Goal: Navigation & Orientation: Find specific page/section

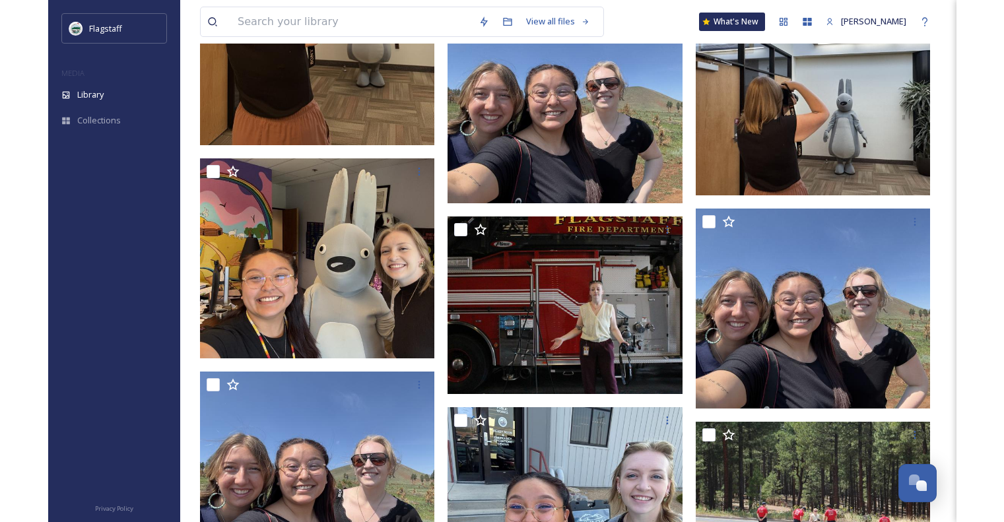
scroll to position [1931, 0]
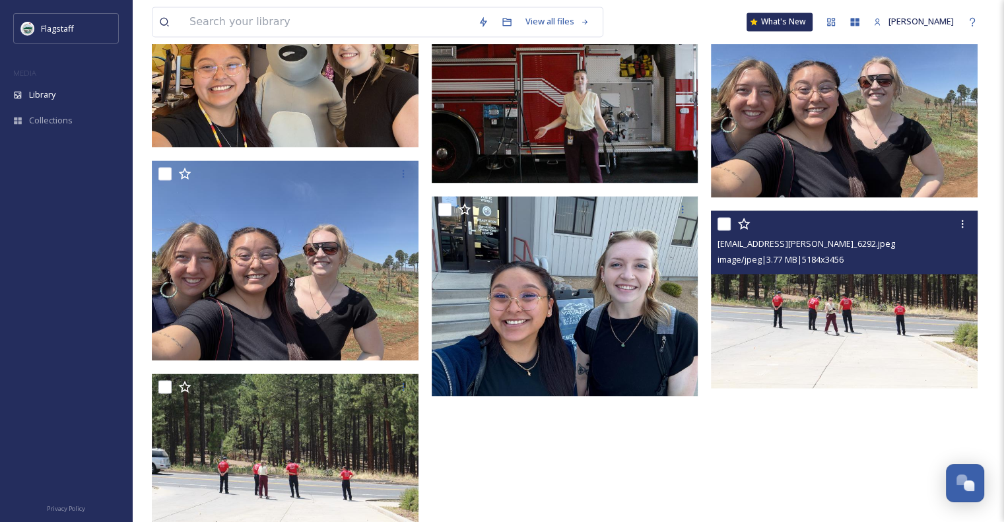
scroll to position [1953, 0]
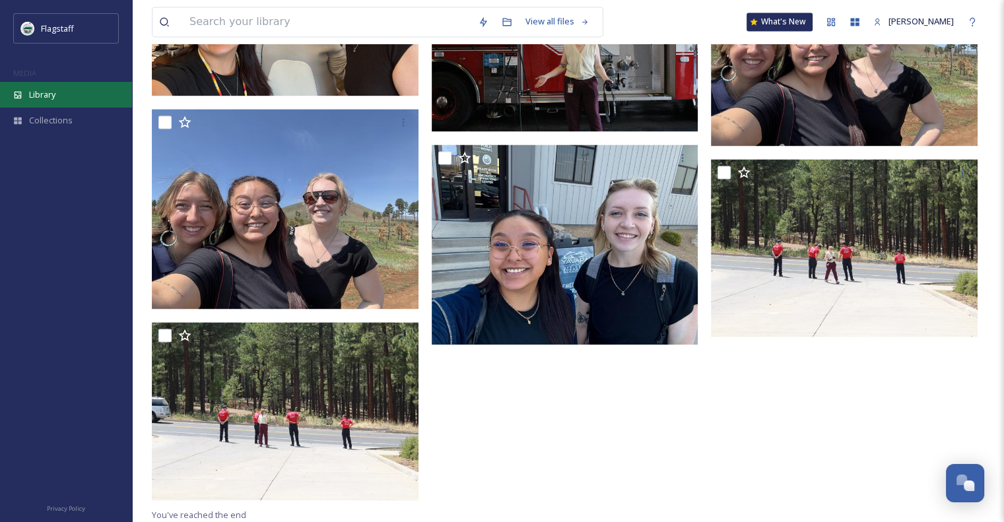
click at [75, 98] on div "Library" at bounding box center [66, 95] width 132 height 26
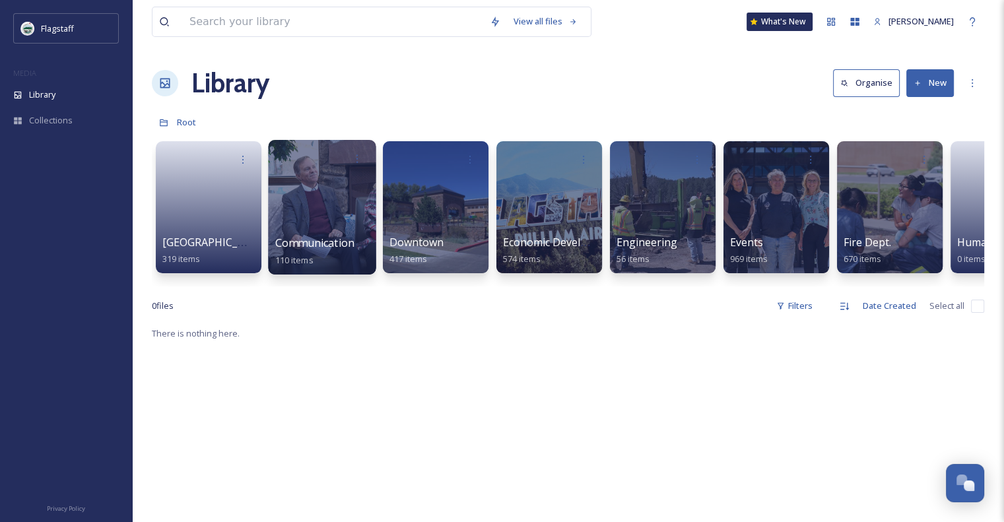
click at [353, 221] on div at bounding box center [322, 207] width 108 height 135
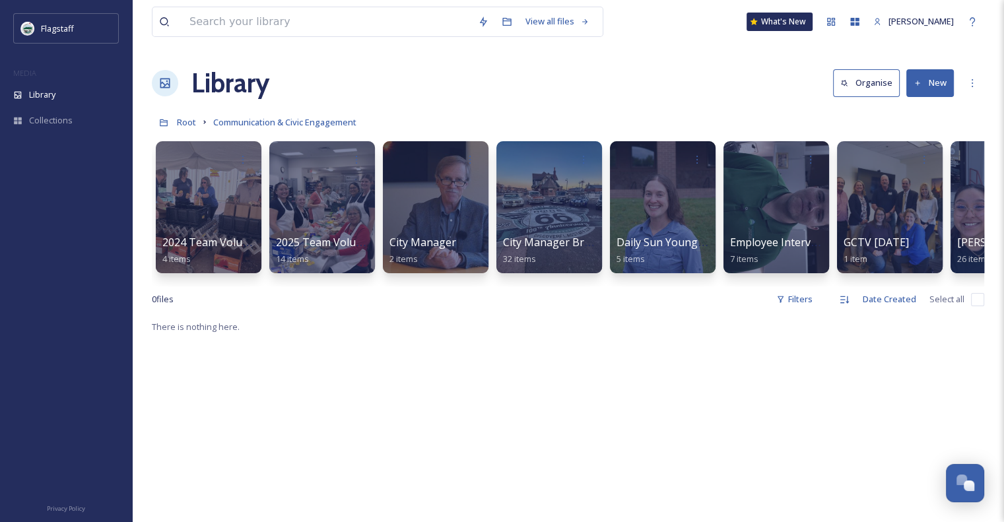
click at [703, 324] on div "View all files What's New Grace Benally Library Organise New Root Communication…" at bounding box center [568, 420] width 872 height 841
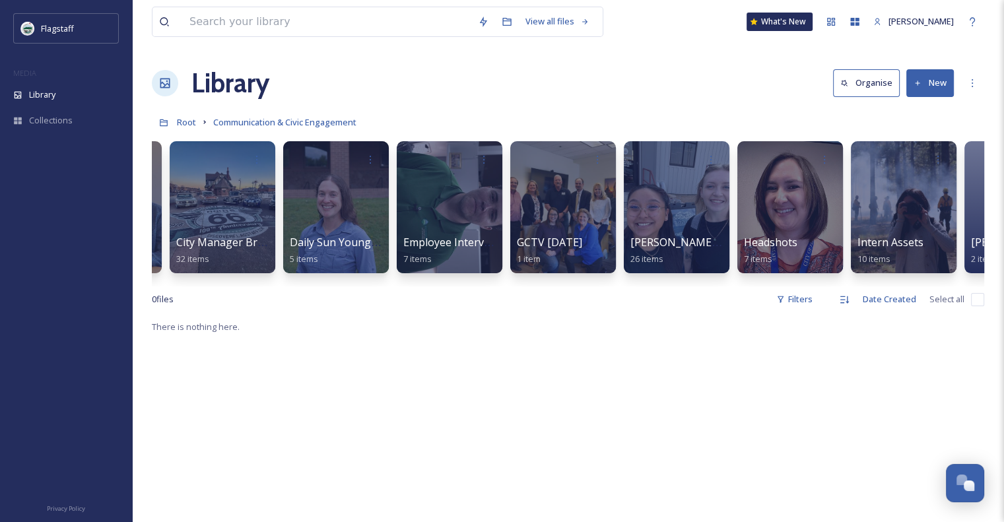
scroll to position [0, 328]
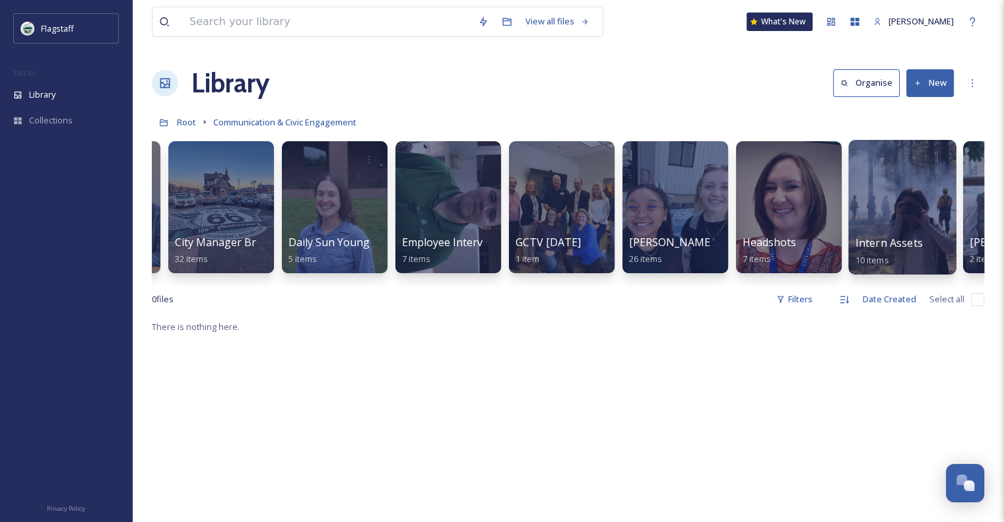
click at [872, 240] on span "Intern Assets" at bounding box center [889, 243] width 67 height 15
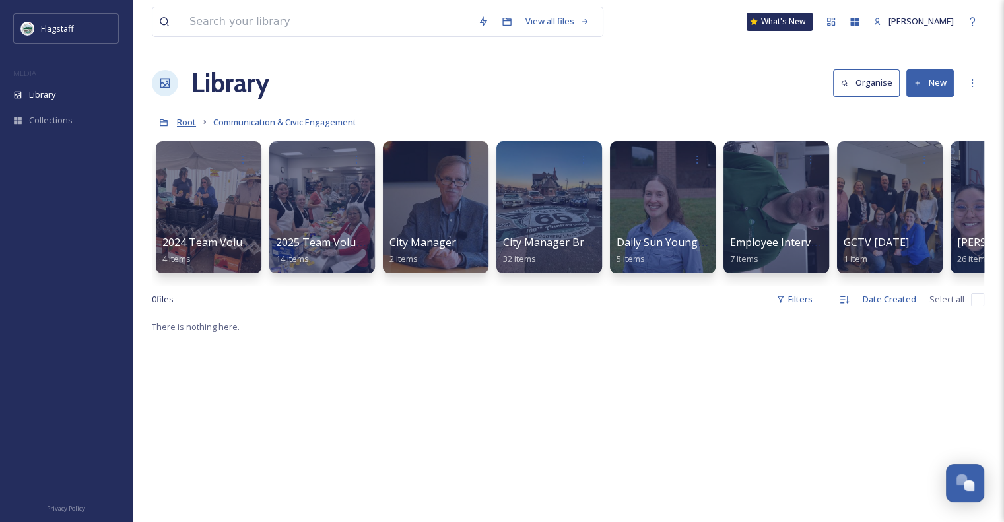
click at [182, 118] on span "Root" at bounding box center [186, 122] width 19 height 12
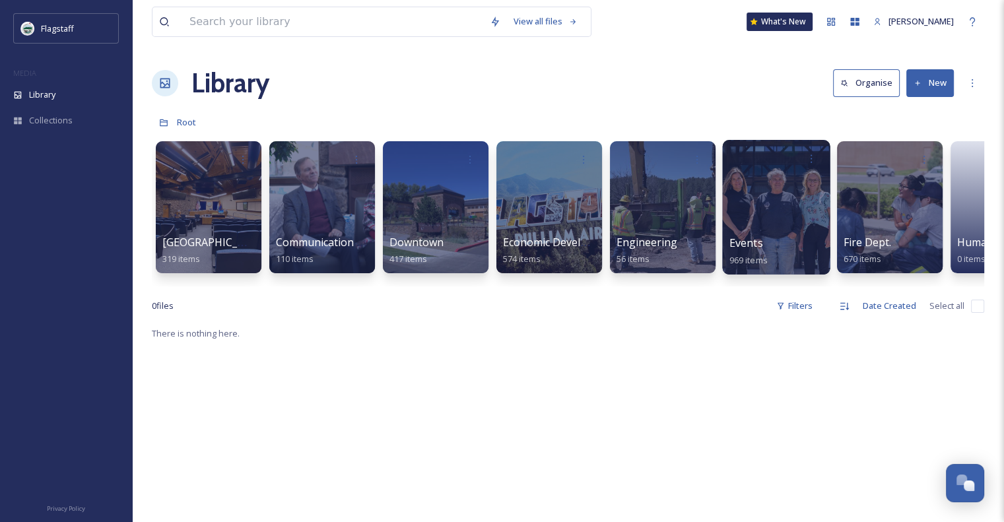
click at [765, 230] on div at bounding box center [776, 207] width 108 height 135
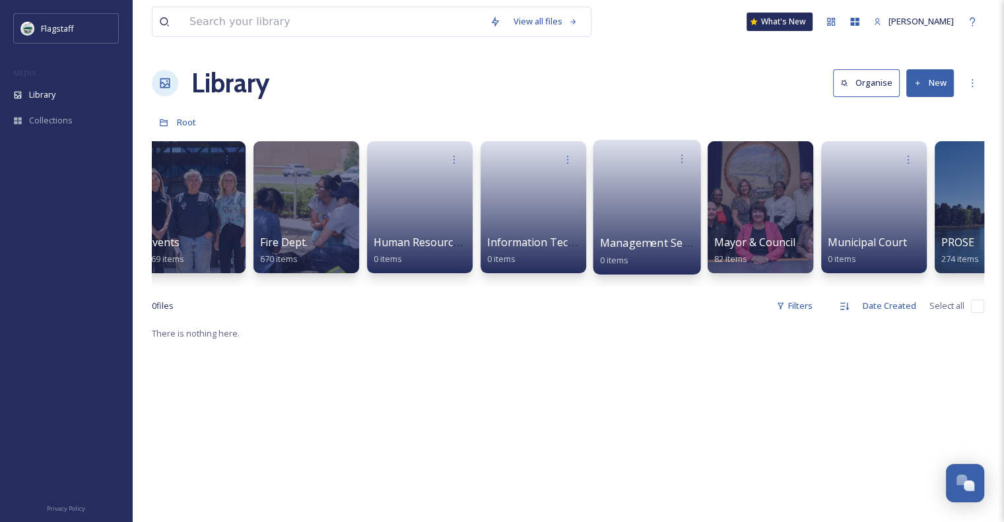
scroll to position [0, 585]
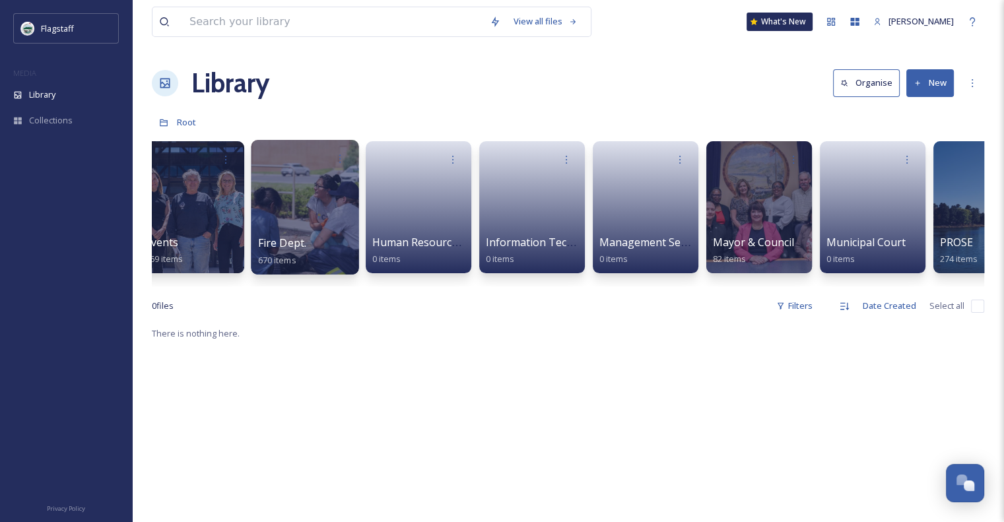
click at [320, 205] on div at bounding box center [305, 207] width 108 height 135
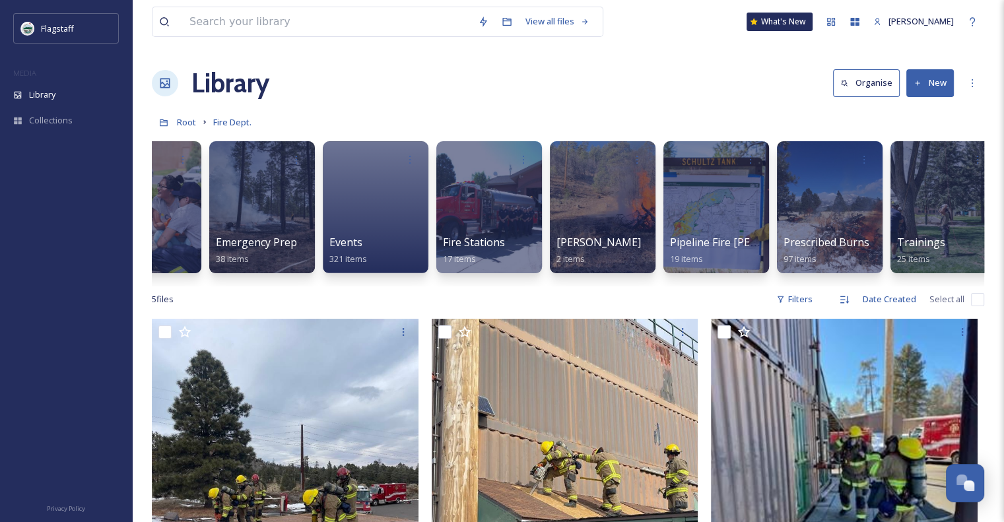
scroll to position [0, 303]
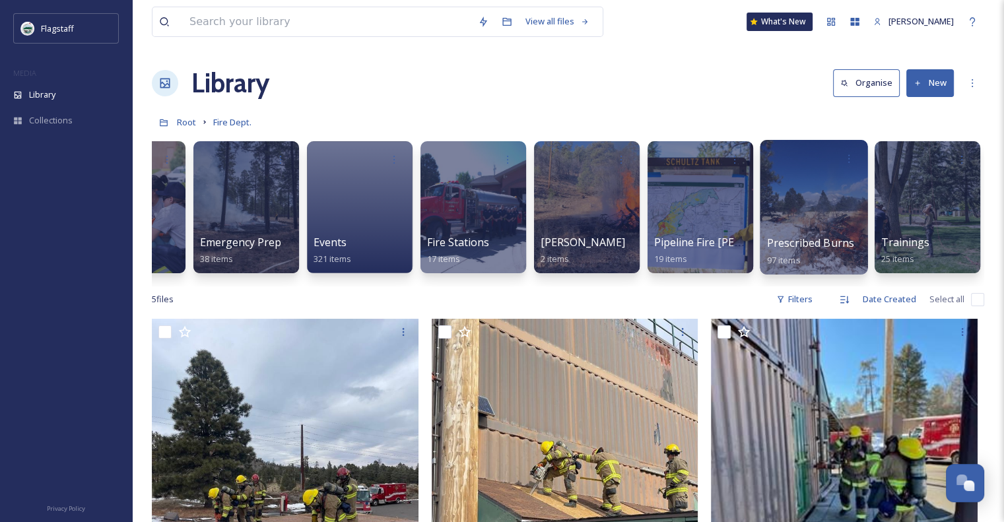
drag, startPoint x: 810, startPoint y: 205, endPoint x: 802, endPoint y: 204, distance: 8.0
click at [802, 204] on div at bounding box center [814, 207] width 108 height 135
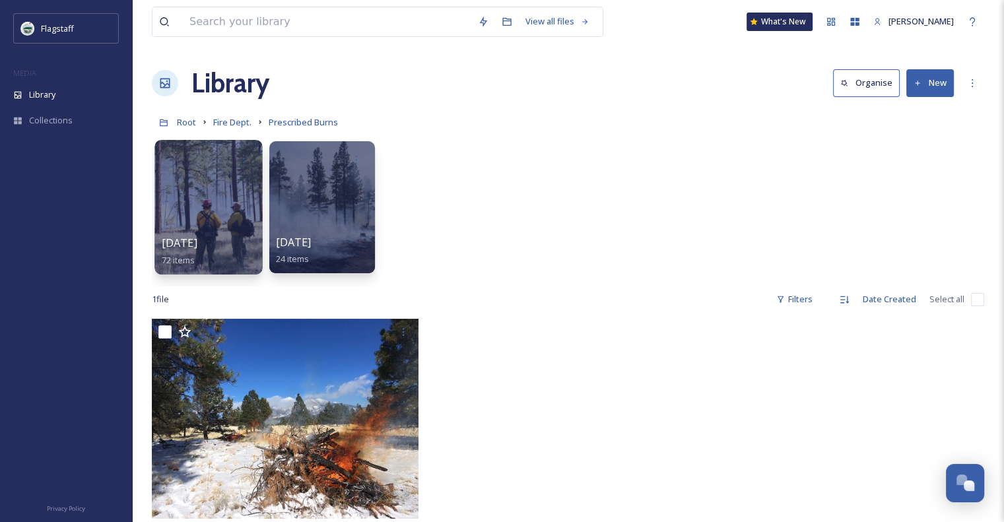
click at [188, 236] on span "09.18.25" at bounding box center [180, 243] width 36 height 15
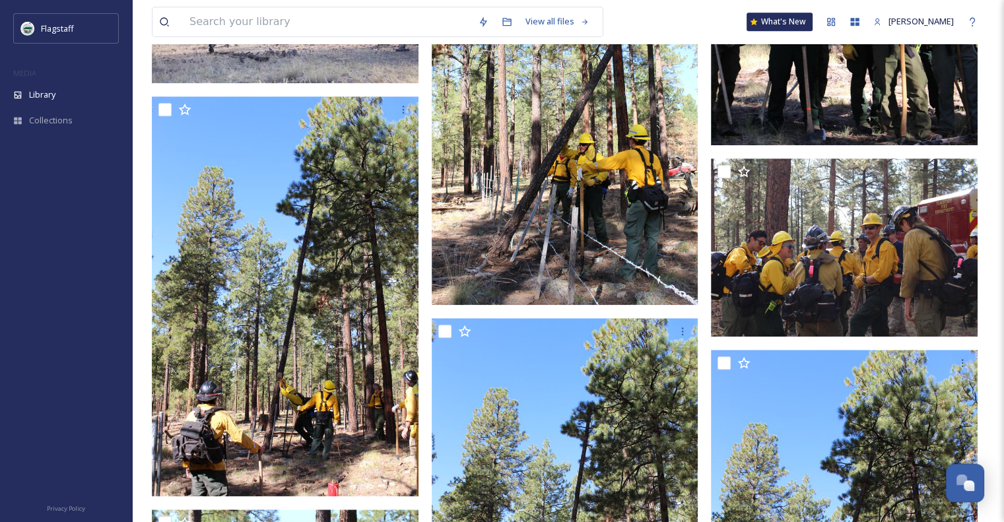
scroll to position [1261, 0]
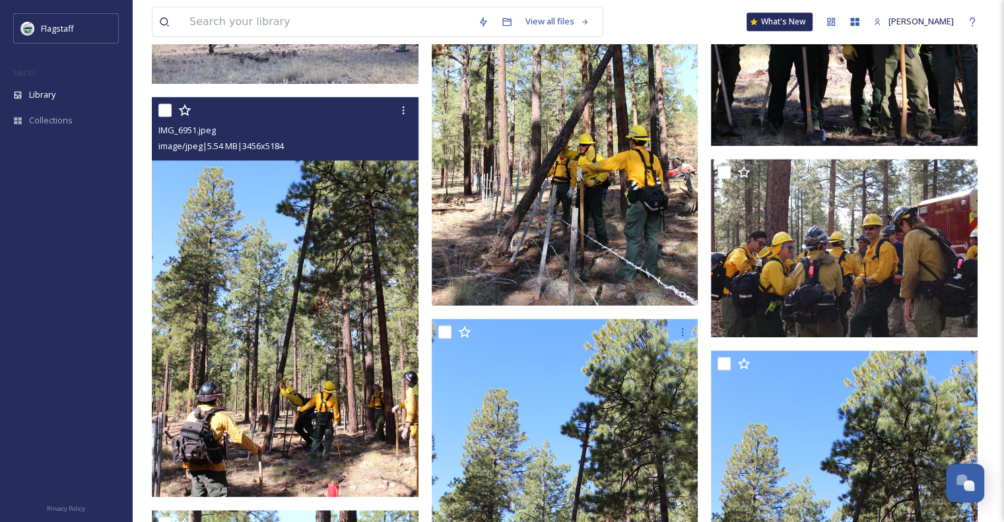
click at [330, 308] on img at bounding box center [285, 297] width 267 height 400
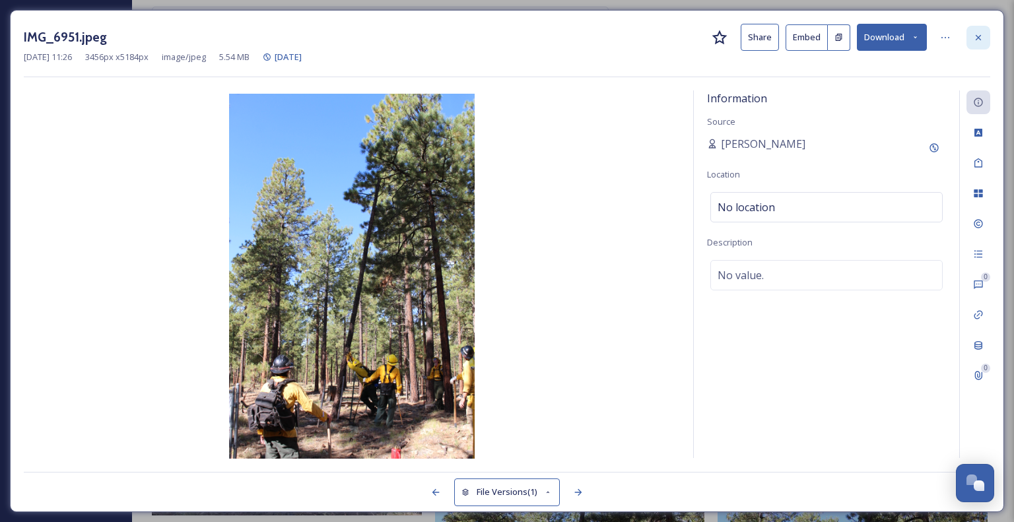
click at [977, 39] on icon at bounding box center [978, 37] width 11 height 11
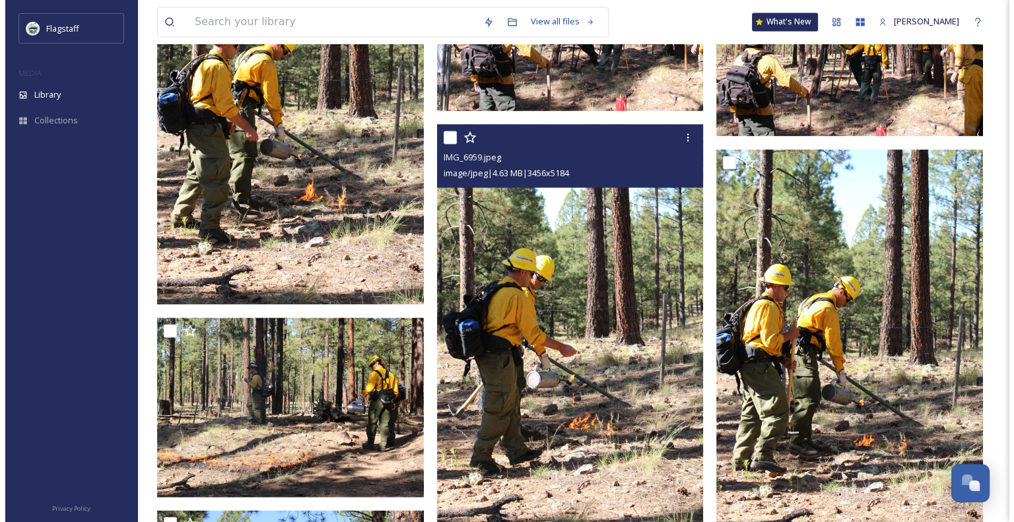
scroll to position [1907, 0]
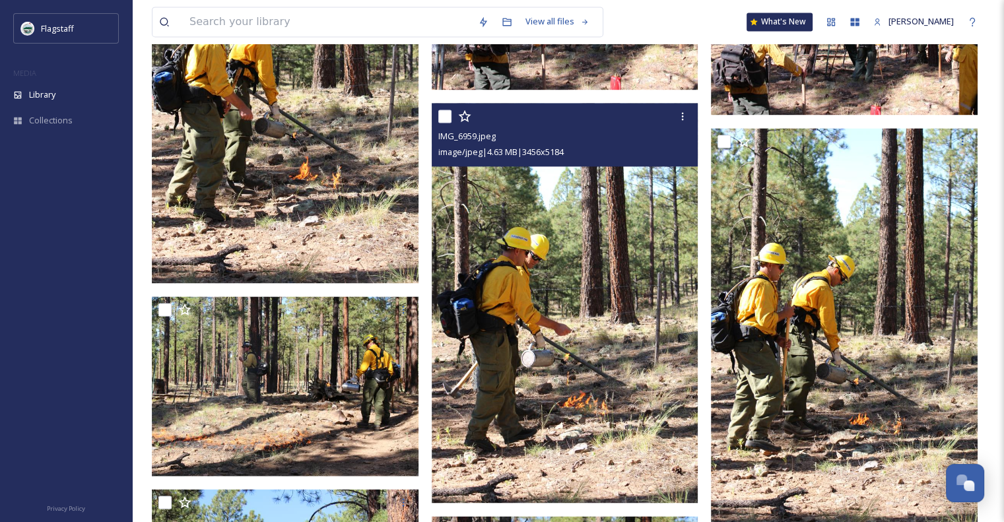
click at [600, 341] on img at bounding box center [565, 303] width 267 height 400
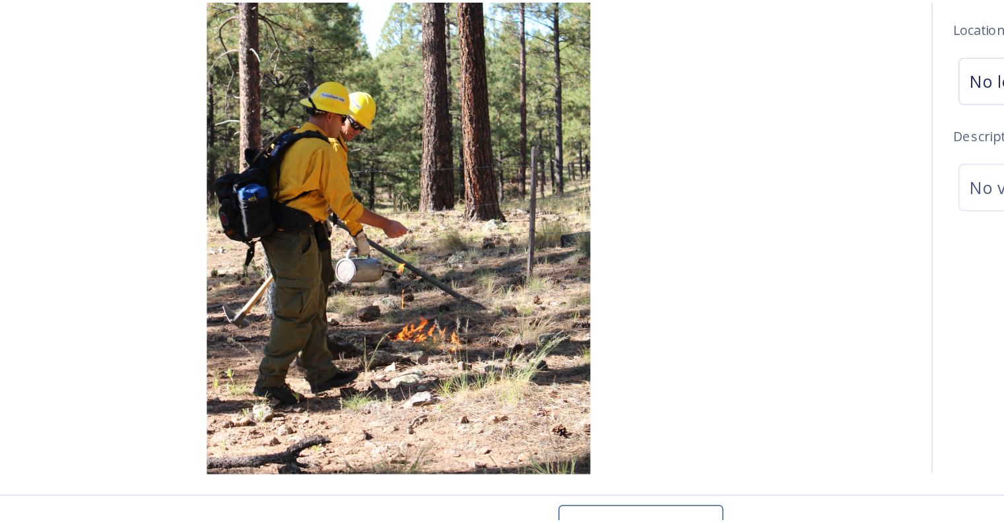
scroll to position [1911, 0]
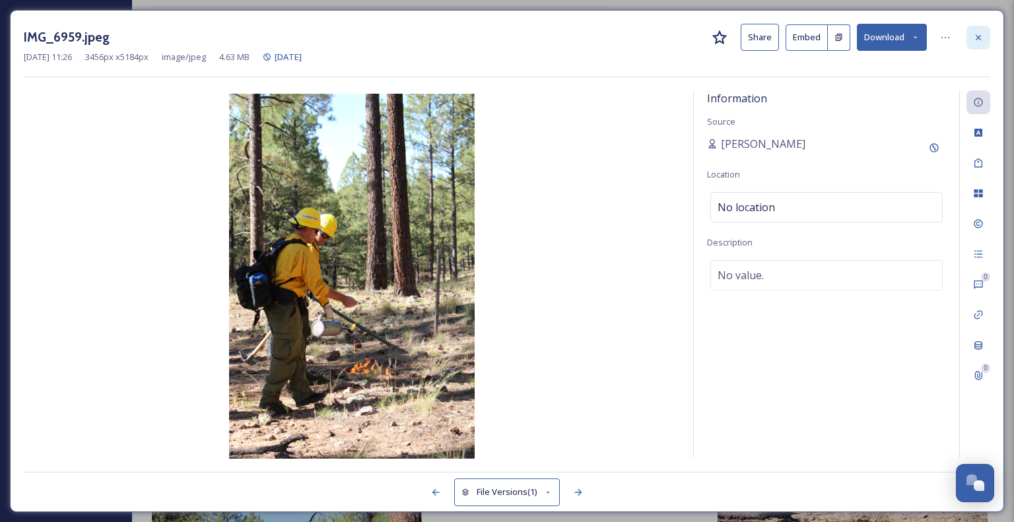
click at [973, 39] on icon at bounding box center [978, 37] width 11 height 11
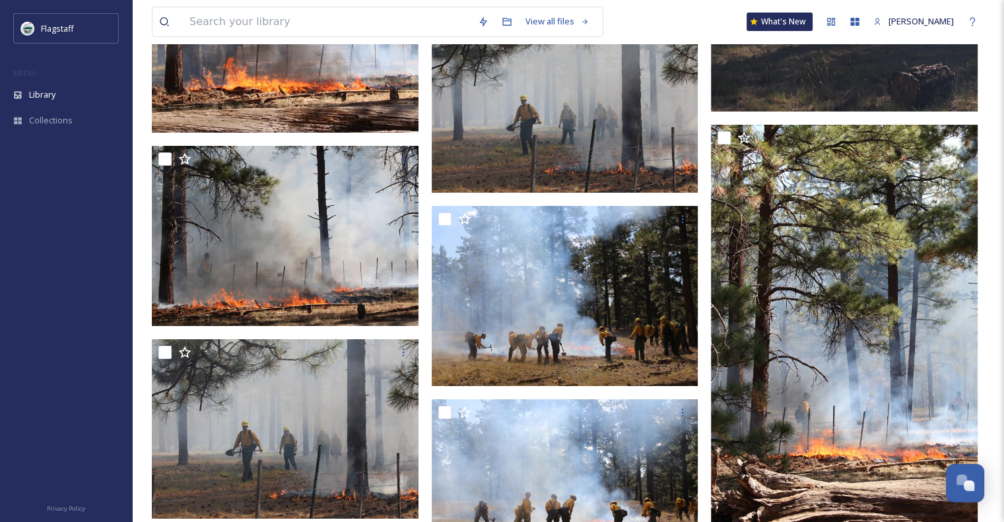
scroll to position [4424, 0]
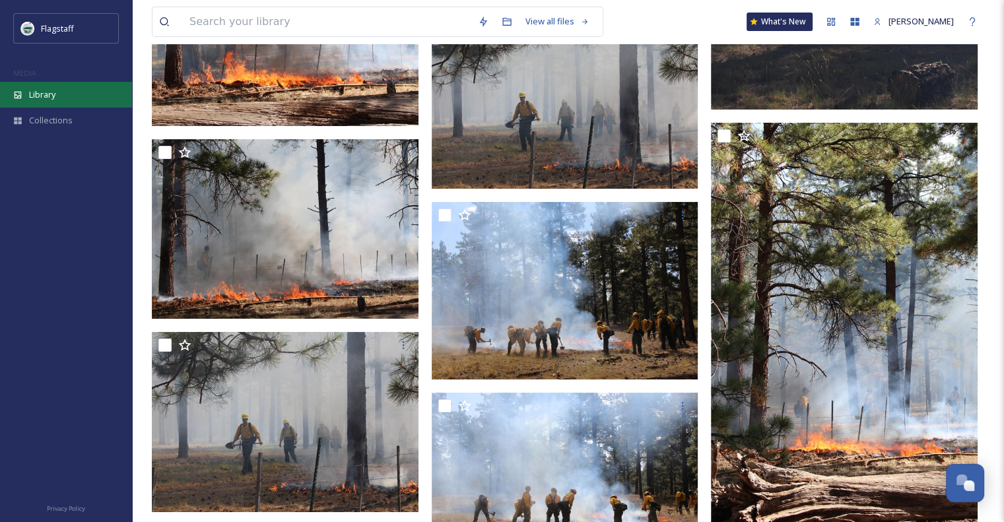
click at [59, 87] on div "Library" at bounding box center [66, 95] width 132 height 26
